Goal: Task Accomplishment & Management: Manage account settings

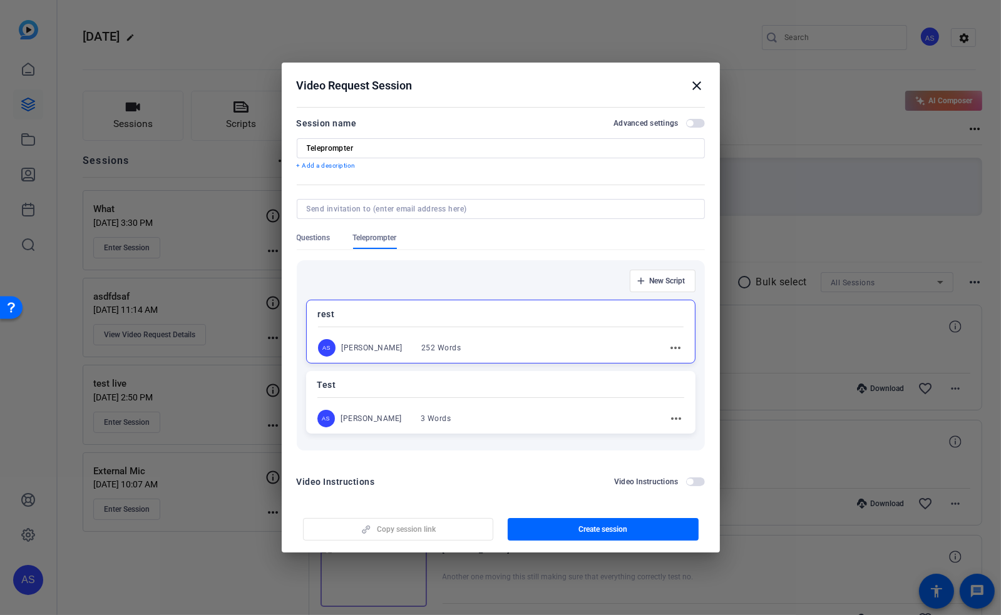
scroll to position [5, 0]
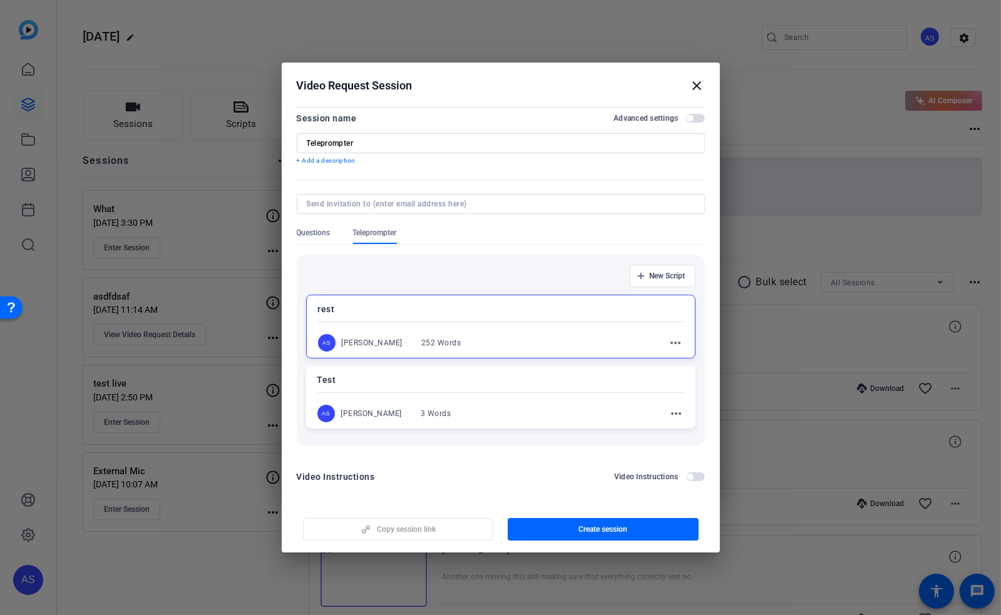
drag, startPoint x: 695, startPoint y: 82, endPoint x: 528, endPoint y: 91, distance: 167.3
click at [693, 82] on mat-icon "close" at bounding box center [697, 85] width 15 height 15
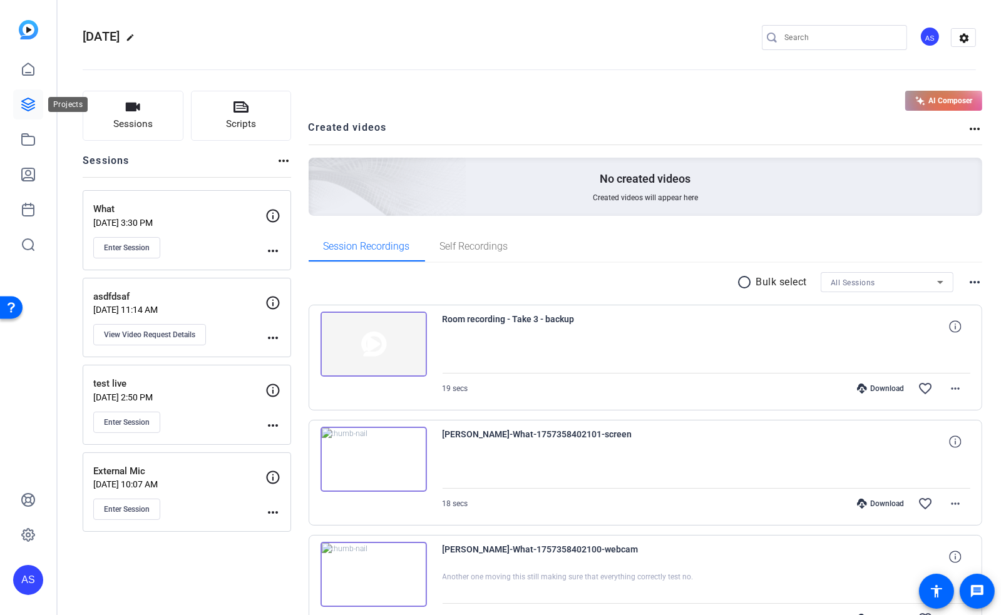
click at [29, 105] on icon at bounding box center [28, 104] width 13 height 13
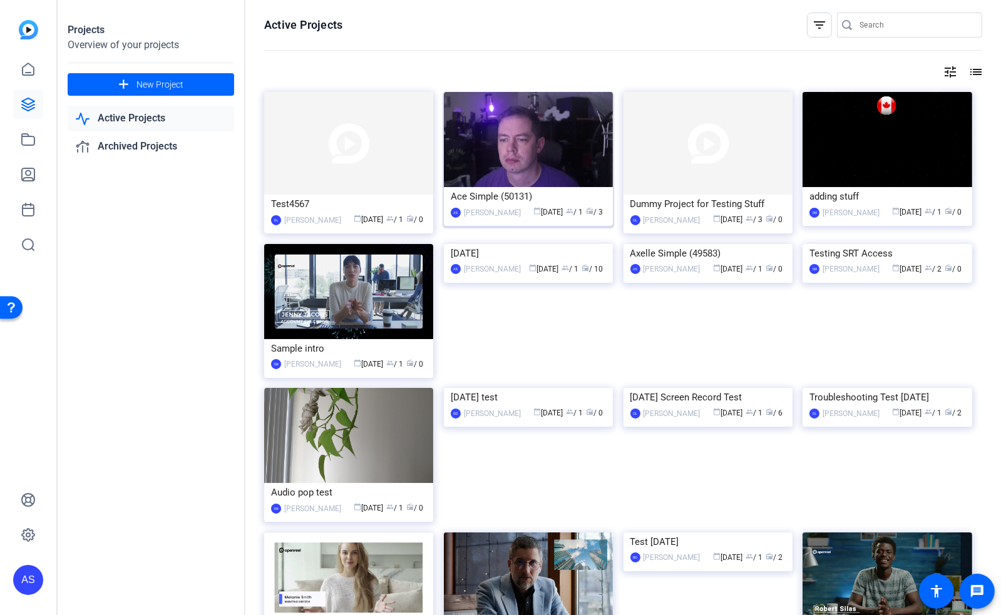
click at [486, 192] on div "Ace Simple (50131)" at bounding box center [528, 196] width 155 height 19
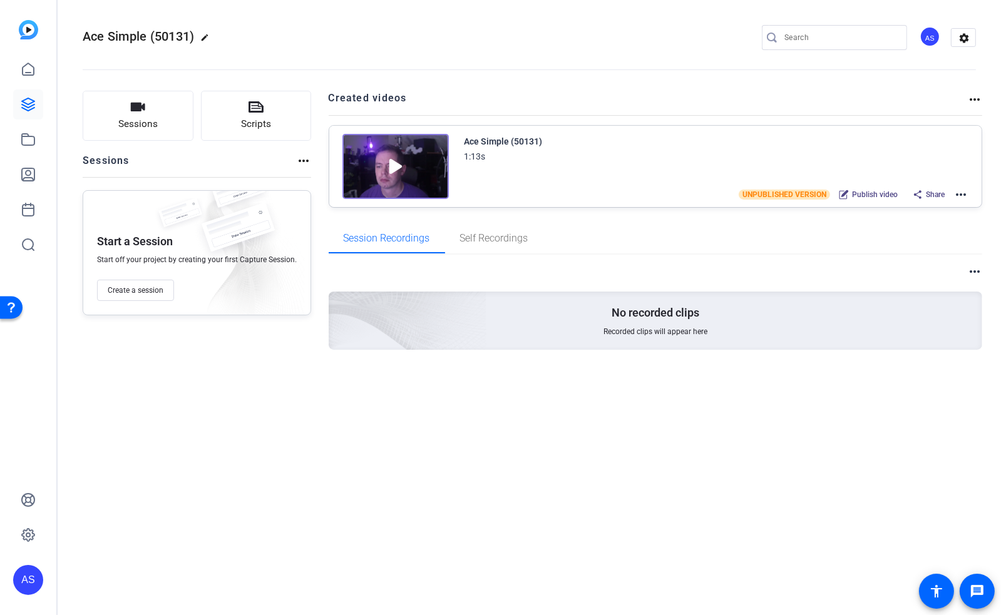
click at [957, 194] on mat-icon "more_horiz" at bounding box center [960, 194] width 15 height 15
click at [913, 210] on span "Edit in Creator" at bounding box center [915, 208] width 87 height 15
click at [18, 582] on div "AS" at bounding box center [28, 580] width 30 height 30
click at [170, 563] on mat-icon "logout" at bounding box center [165, 561] width 15 height 15
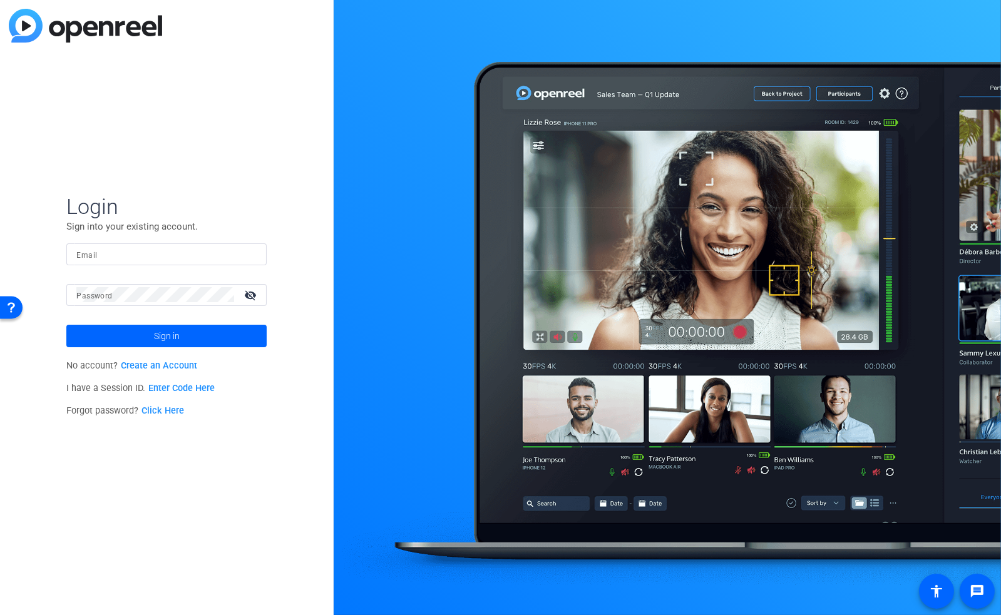
click at [163, 407] on link "Click Here" at bounding box center [162, 410] width 43 height 11
